Goal: Task Accomplishment & Management: Complete application form

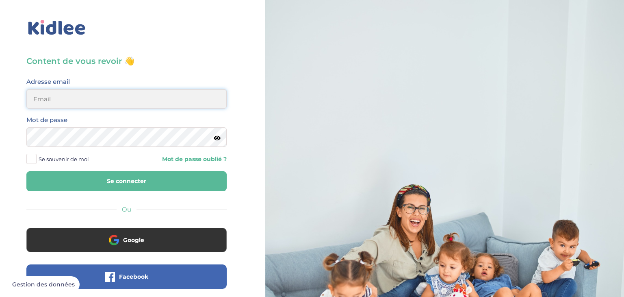
click at [155, 102] on input "email" at bounding box center [126, 99] width 200 height 20
type input "[EMAIL_ADDRESS][DOMAIN_NAME]"
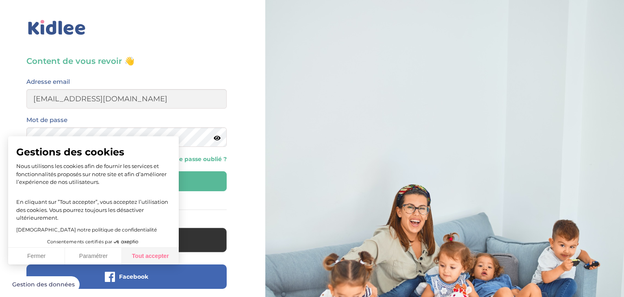
click at [134, 252] on button "Tout accepter" at bounding box center [150, 256] width 57 height 17
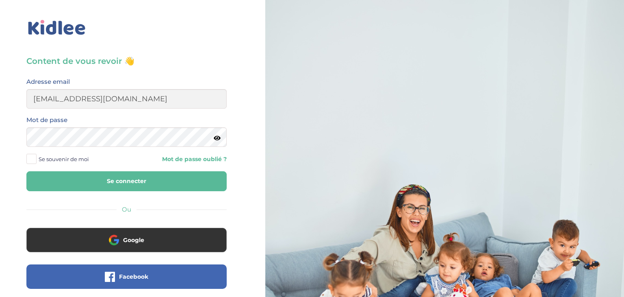
click at [70, 180] on button "Se connecter" at bounding box center [126, 181] width 200 height 20
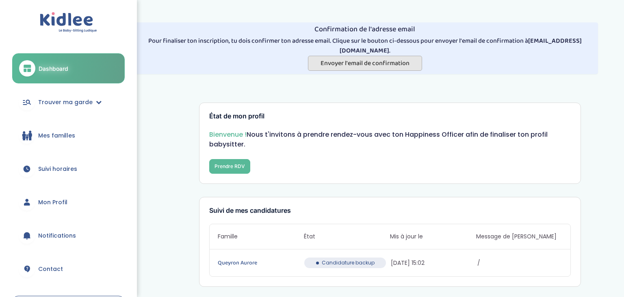
click at [371, 58] on span "Envoyer l'email de confirmation" at bounding box center [365, 63] width 89 height 10
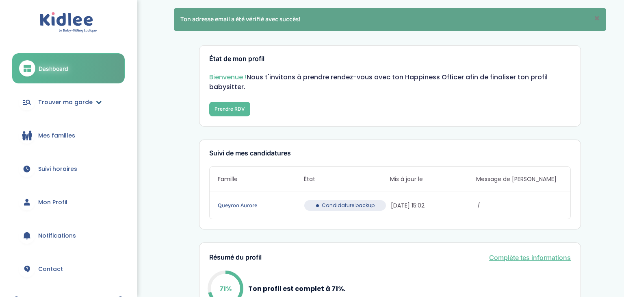
click at [89, 96] on link "Trouver ma garde" at bounding box center [68, 101] width 113 height 29
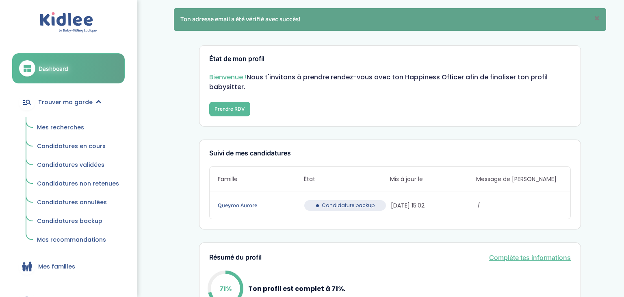
click at [69, 126] on span "Mes recherches" at bounding box center [60, 127] width 47 height 8
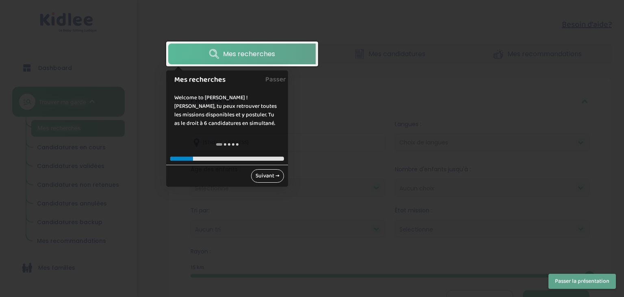
click at [263, 177] on link "Suivant →" at bounding box center [267, 175] width 33 height 13
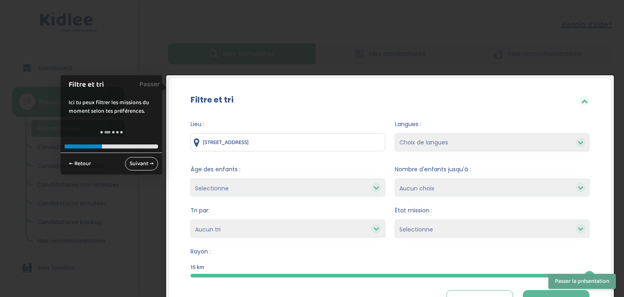
scroll to position [69, 0]
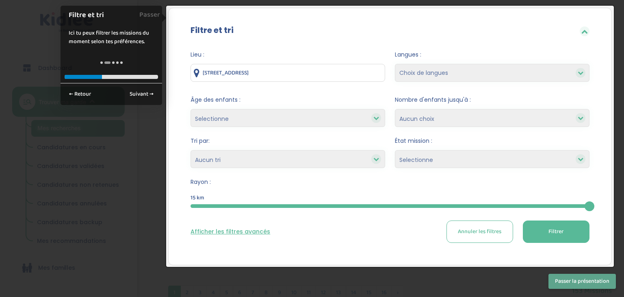
click at [299, 119] on select "Selectionne moins de 3 ans entre 3 et 6 ans plus de 6 ans" at bounding box center [288, 118] width 195 height 18
click at [306, 195] on div "15 km" at bounding box center [390, 196] width 399 height 10
click at [489, 229] on span "Annuler les filtres" at bounding box center [479, 231] width 43 height 9
click at [556, 285] on button "Passer la présentation" at bounding box center [582, 281] width 67 height 15
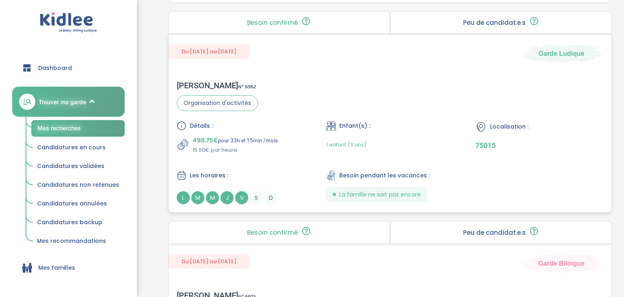
scroll to position [1419, 0]
click at [271, 130] on div "Détails : 498.75€ pour 33h et 15min /mois 15.00€ par heure" at bounding box center [241, 136] width 128 height 33
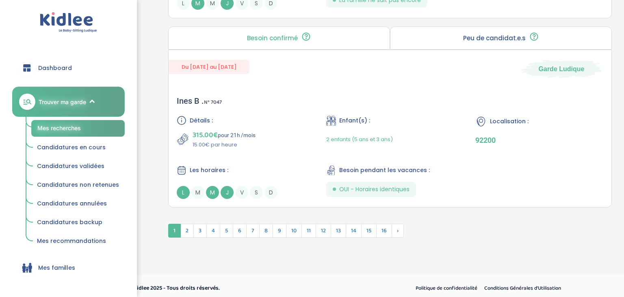
scroll to position [2241, 0]
click at [265, 156] on div "Détails : 315.00€ pour 21h /mois 15.00€ par heure Enfant(s) : 2 enfants (5 ans …" at bounding box center [390, 157] width 427 height 83
click at [189, 226] on span "2" at bounding box center [186, 231] width 13 height 14
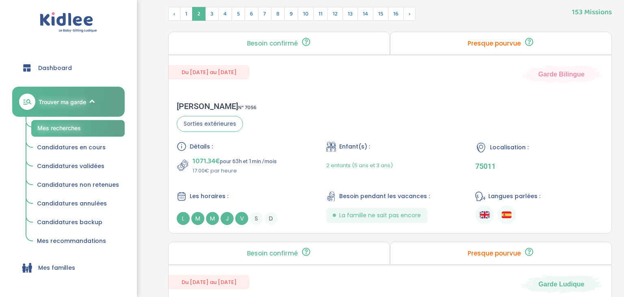
scroll to position [384, 0]
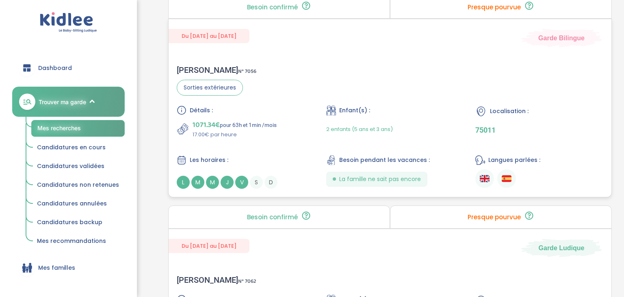
click at [180, 185] on span "L" at bounding box center [183, 182] width 13 height 13
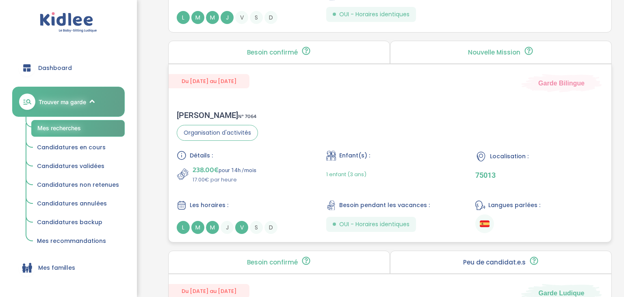
scroll to position [736, 0]
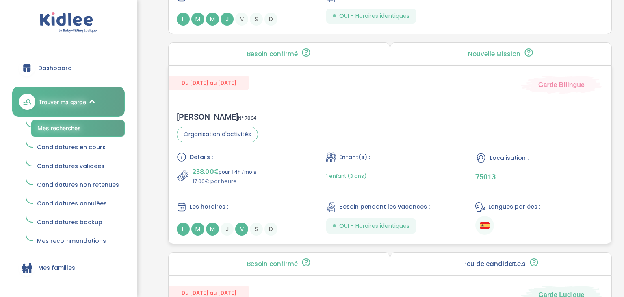
click at [216, 160] on div "Détails : 238.00€ pour 14h /mois 17.00€ par heure" at bounding box center [241, 168] width 128 height 33
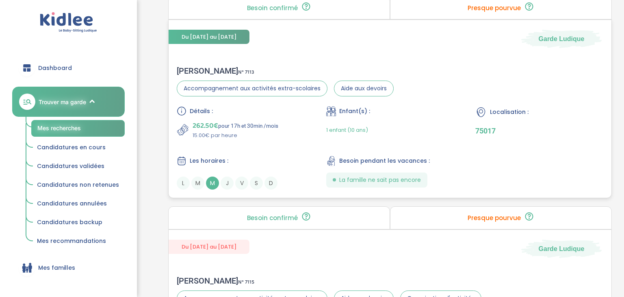
scroll to position [1409, 0]
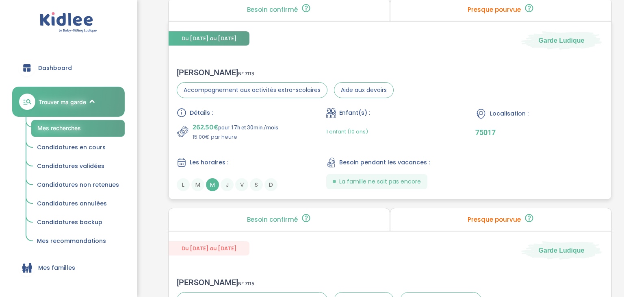
click at [240, 115] on div "Détails : 262.50€ pour 17h et 30min /mois 15.00€ par heure" at bounding box center [241, 124] width 128 height 33
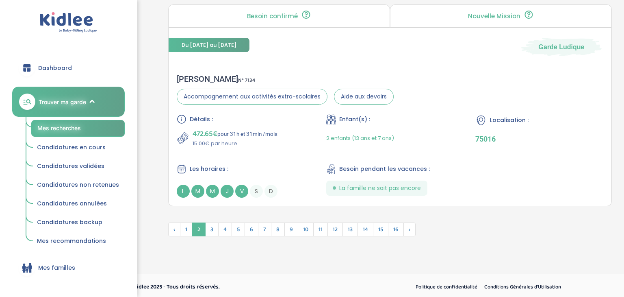
scroll to position [2241, 0]
click at [209, 229] on span "3" at bounding box center [211, 230] width 13 height 14
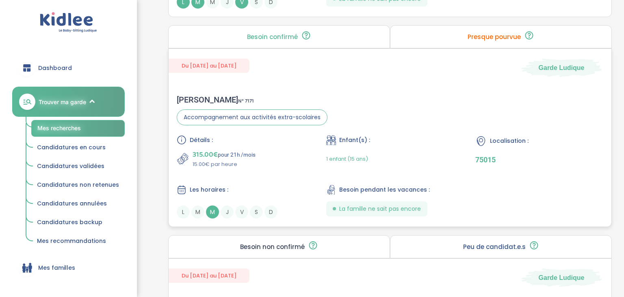
scroll to position [1800, 0]
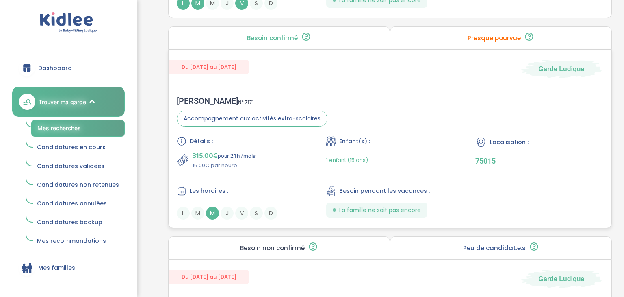
click at [258, 98] on div "Marion C . N° 7171" at bounding box center [252, 101] width 151 height 10
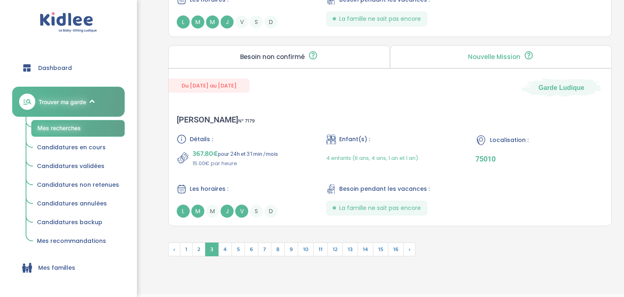
scroll to position [2221, 0]
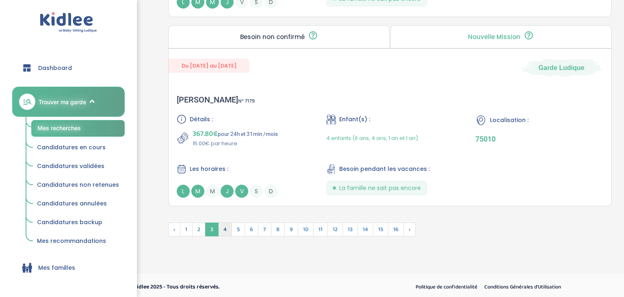
click at [222, 223] on span "4" at bounding box center [225, 229] width 14 height 14
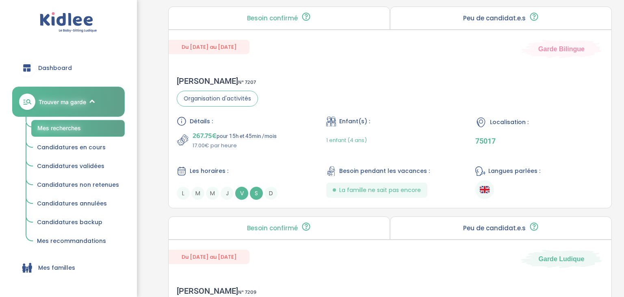
scroll to position [1631, 0]
click at [240, 118] on div "Détails :" at bounding box center [241, 122] width 128 height 10
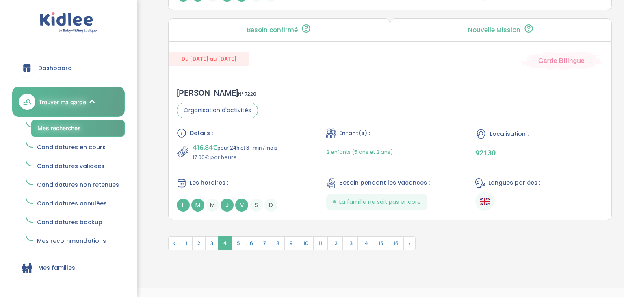
scroll to position [2242, 0]
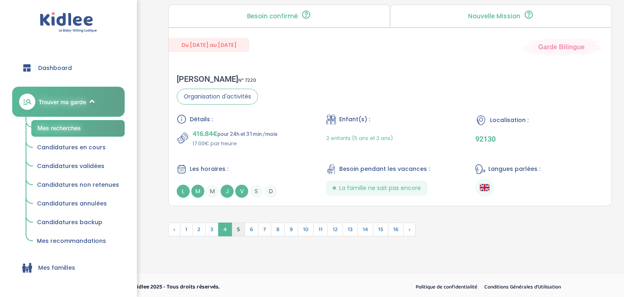
click at [235, 224] on span "5" at bounding box center [238, 229] width 13 height 14
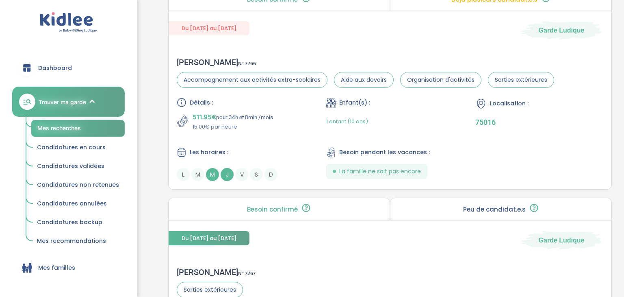
scroll to position [1839, 0]
click at [265, 122] on p "15.00€ par heure" at bounding box center [233, 126] width 80 height 8
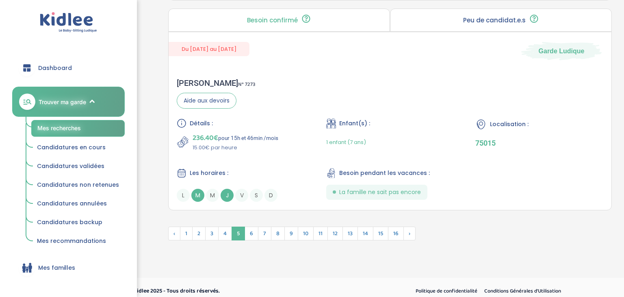
scroll to position [2242, 0]
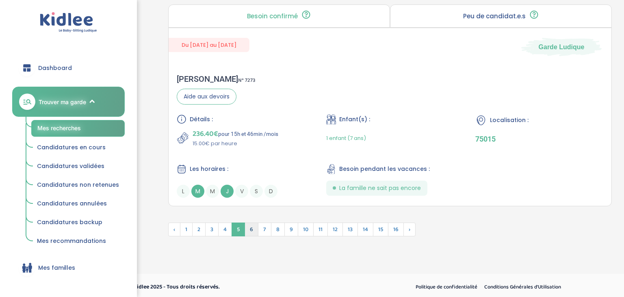
click at [250, 230] on span "6" at bounding box center [252, 229] width 14 height 14
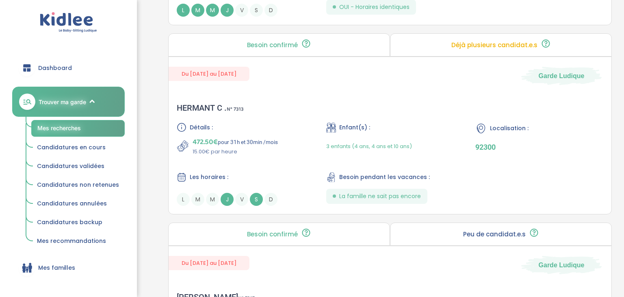
scroll to position [1374, 0]
click at [245, 175] on div "Les horaires :" at bounding box center [241, 177] width 128 height 10
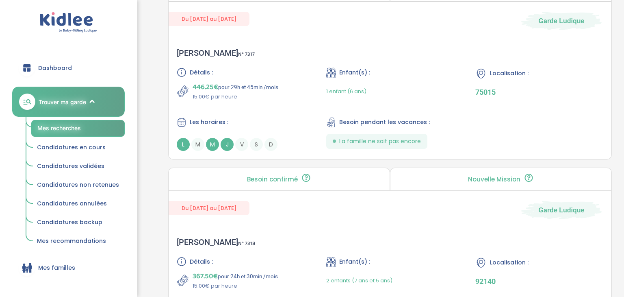
scroll to position [1615, 0]
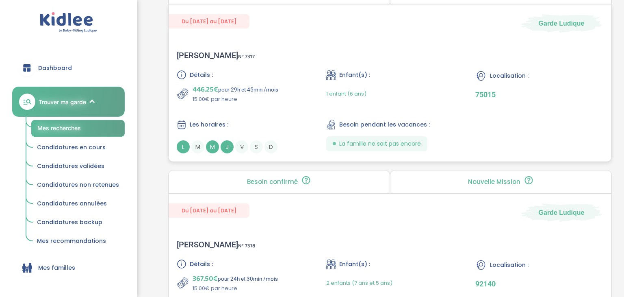
click at [224, 106] on div "Détails : 446.25€ pour 29h et 45min /mois 15.00€ par heure Enfant(s) : 1 enfant…" at bounding box center [390, 111] width 427 height 83
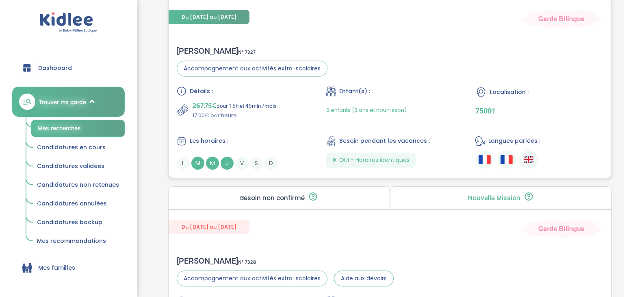
scroll to position [1998, 0]
click at [275, 141] on div "Les horaires :" at bounding box center [241, 141] width 128 height 10
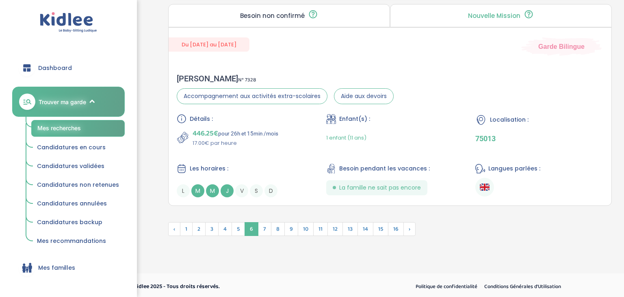
scroll to position [2179, 0]
click at [234, 130] on p "446.25€ pour 26h et 15min /mois" at bounding box center [236, 134] width 86 height 11
click at [261, 230] on span "7" at bounding box center [264, 230] width 13 height 14
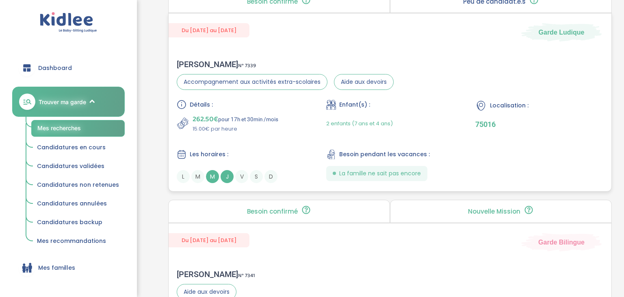
scroll to position [998, 0]
click at [280, 149] on div "Les horaires :" at bounding box center [241, 154] width 128 height 10
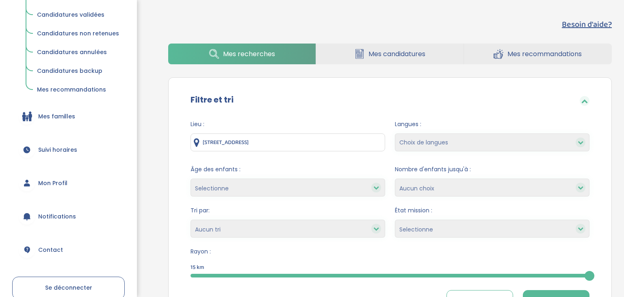
scroll to position [193, 0]
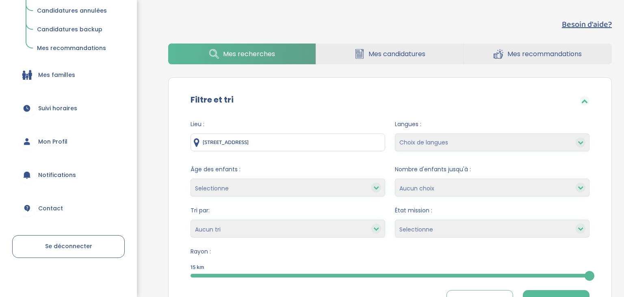
click at [54, 140] on span "Mon Profil" at bounding box center [52, 141] width 29 height 9
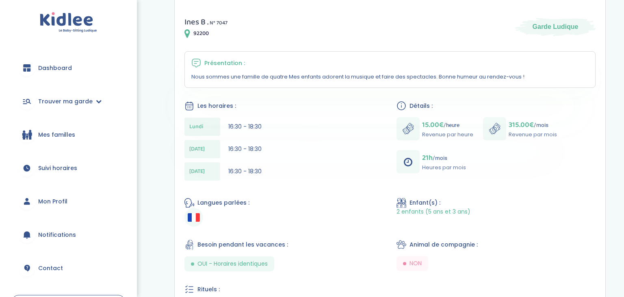
scroll to position [141, 0]
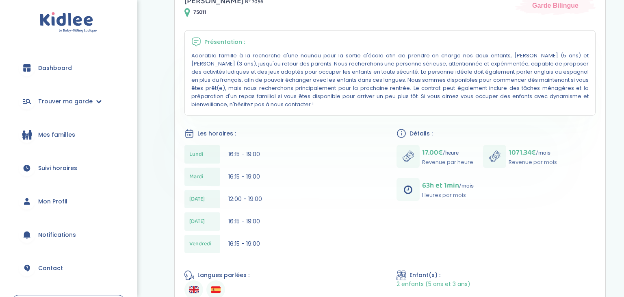
scroll to position [159, 0]
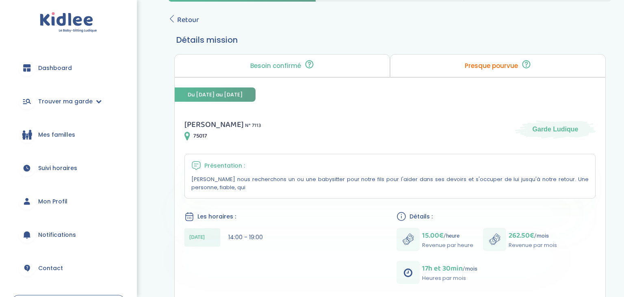
scroll to position [380, 0]
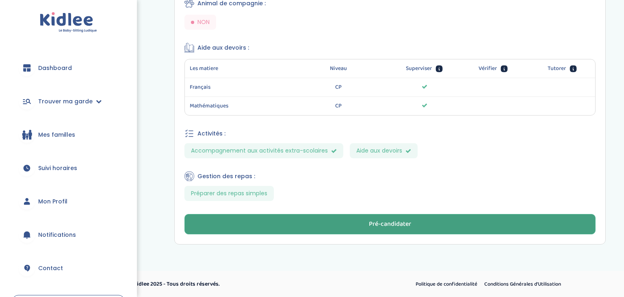
click at [320, 223] on button "Pré-candidater" at bounding box center [390, 224] width 411 height 20
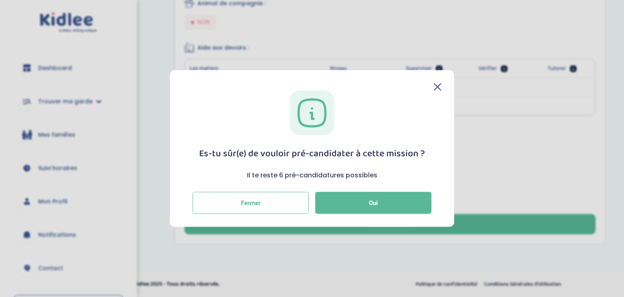
click at [445, 84] on div "Es-tu sûr(e) de vouloir pré-candidater à cette mission ? Il te reste 6 pré-cand…" at bounding box center [312, 148] width 284 height 156
click at [441, 85] on icon at bounding box center [437, 86] width 7 height 7
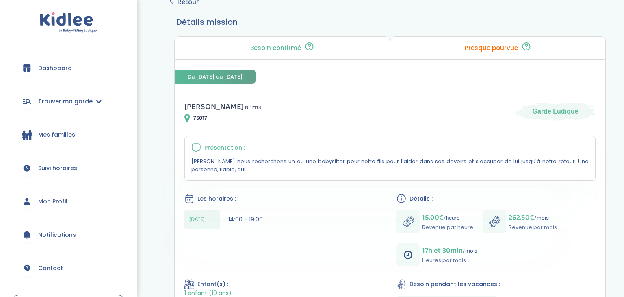
scroll to position [0, 0]
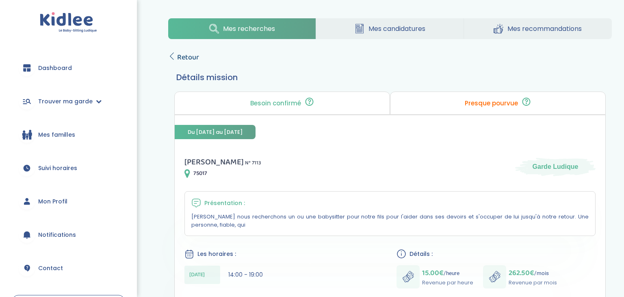
click at [185, 52] on span "Retour" at bounding box center [188, 57] width 22 height 11
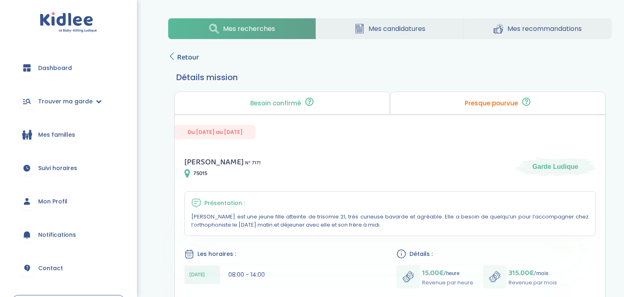
click at [190, 54] on span "Retour" at bounding box center [188, 57] width 22 height 11
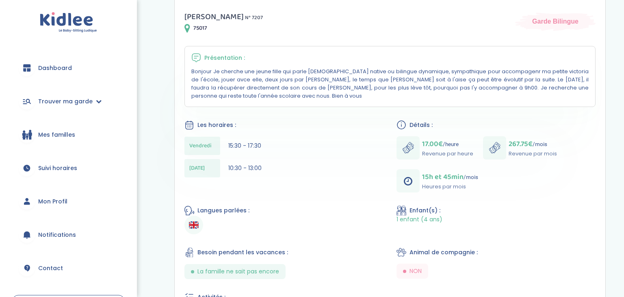
scroll to position [146, 0]
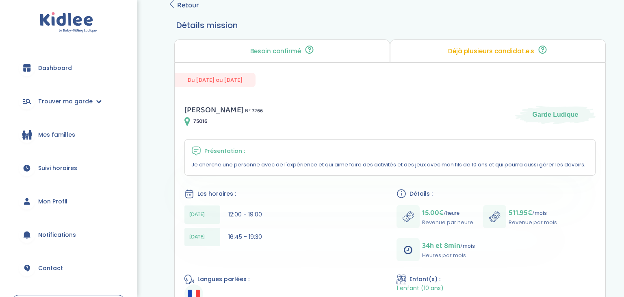
scroll to position [52, 0]
click at [182, 1] on span "Retour" at bounding box center [188, 5] width 22 height 11
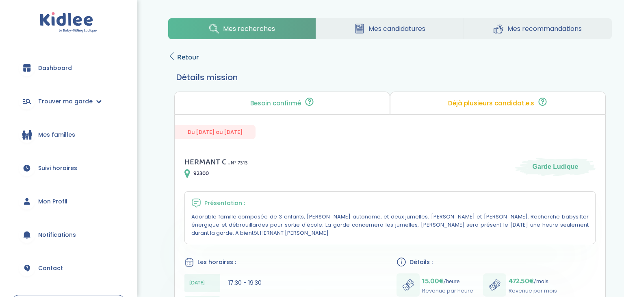
click at [189, 52] on span "Retour" at bounding box center [188, 57] width 22 height 11
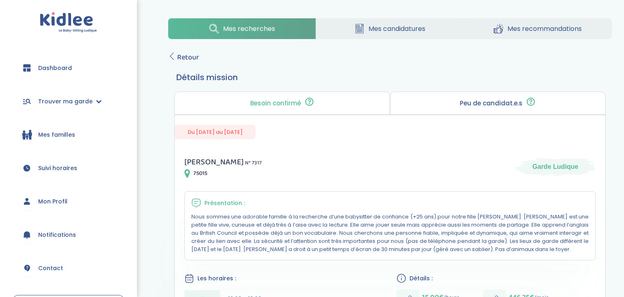
click at [174, 50] on div "Mes recherches Mes candidatures Mes recommandations Retour Détails mission Beso…" at bounding box center [390, 275] width 468 height 526
click at [177, 56] on span "Retour" at bounding box center [188, 57] width 22 height 11
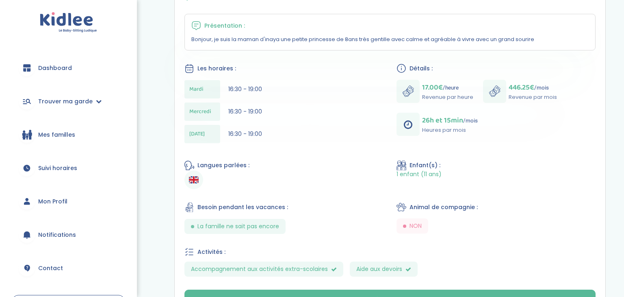
scroll to position [176, 0]
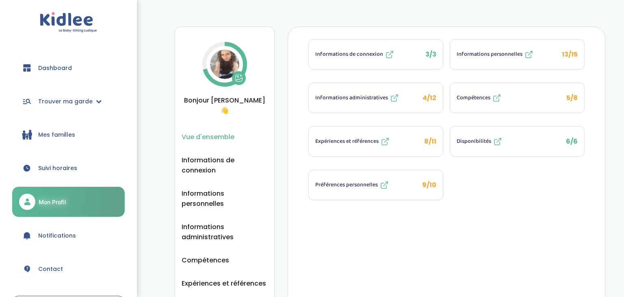
click at [215, 67] on img at bounding box center [224, 64] width 29 height 29
